Goal: Information Seeking & Learning: Check status

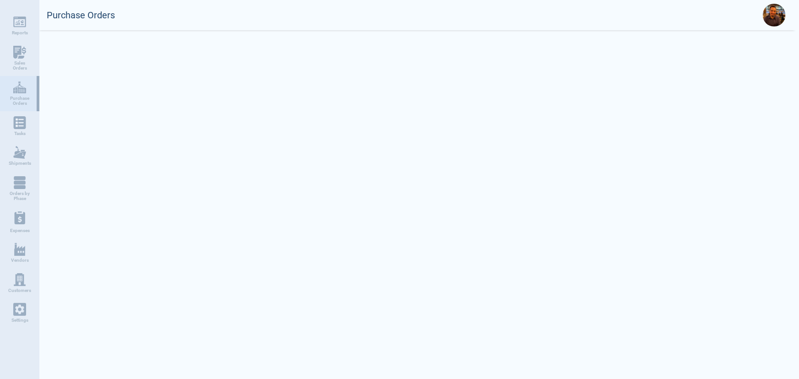
select select "50"
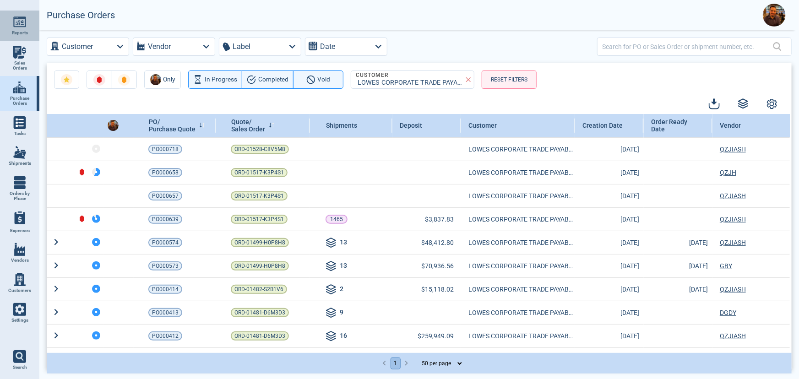
click at [27, 27] on link "Reports" at bounding box center [19, 26] width 39 height 30
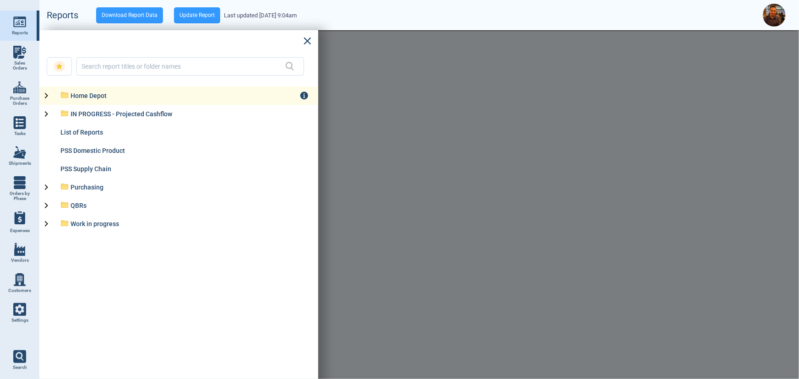
click at [92, 96] on div "Home Depot" at bounding box center [184, 95] width 229 height 7
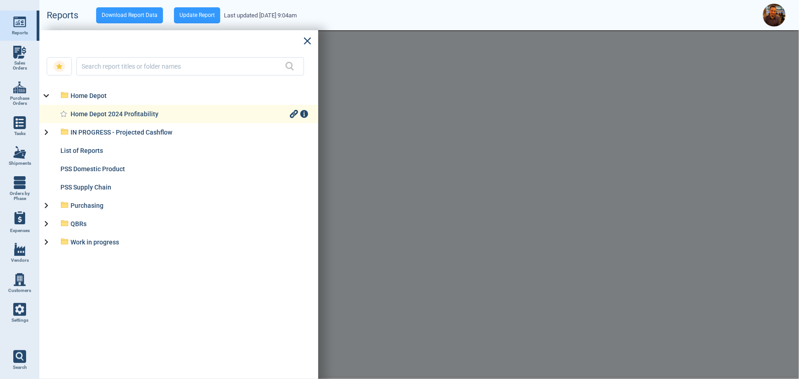
click at [97, 114] on div "Home Depot 2024 Profitability" at bounding box center [178, 113] width 217 height 7
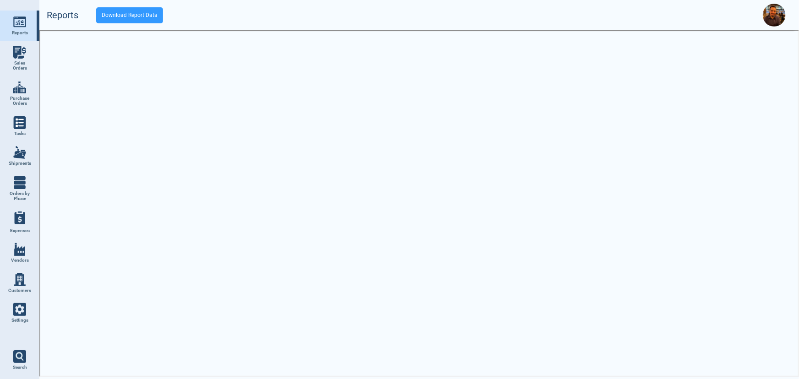
click at [20, 26] on img at bounding box center [19, 22] width 13 height 13
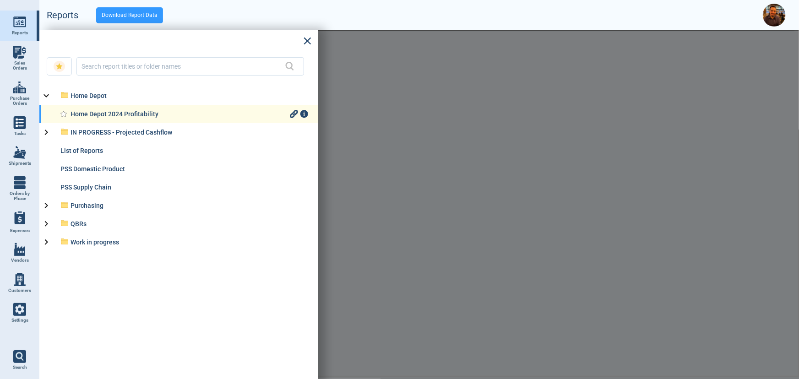
click at [129, 115] on div "Home Depot 2024 Profitability" at bounding box center [178, 113] width 217 height 7
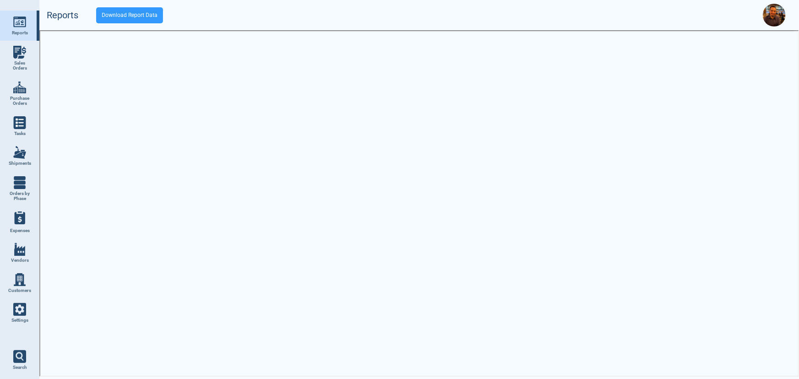
drag, startPoint x: 16, startPoint y: 18, endPoint x: 16, endPoint y: 24, distance: 5.5
click at [16, 18] on img at bounding box center [19, 22] width 13 height 13
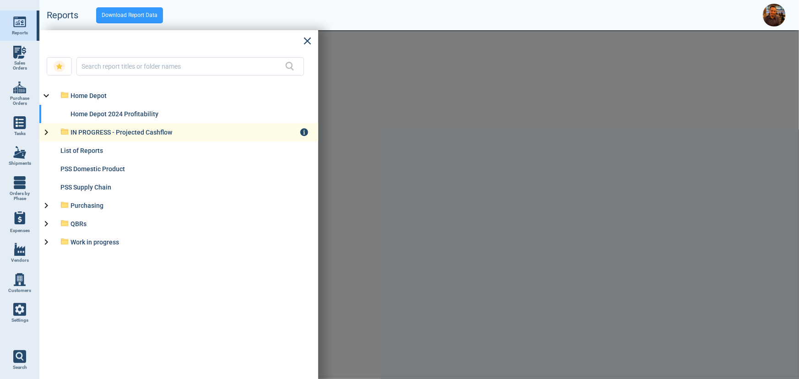
click at [100, 135] on div "IN PROGRESS - Projected Cashflow" at bounding box center [184, 132] width 229 height 7
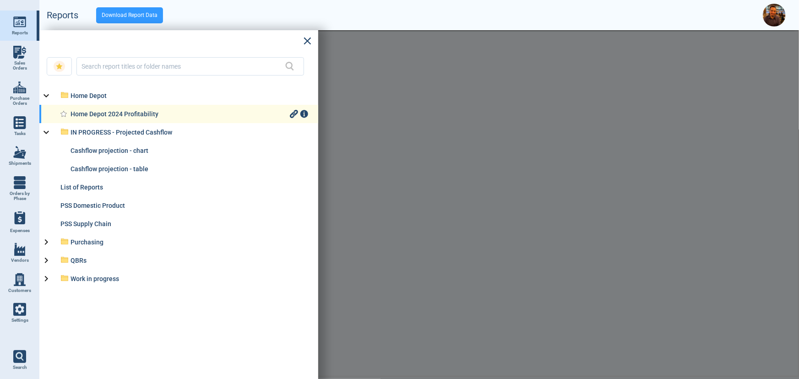
click at [116, 109] on div "Home Depot 2024 Profitability" at bounding box center [178, 114] width 279 height 18
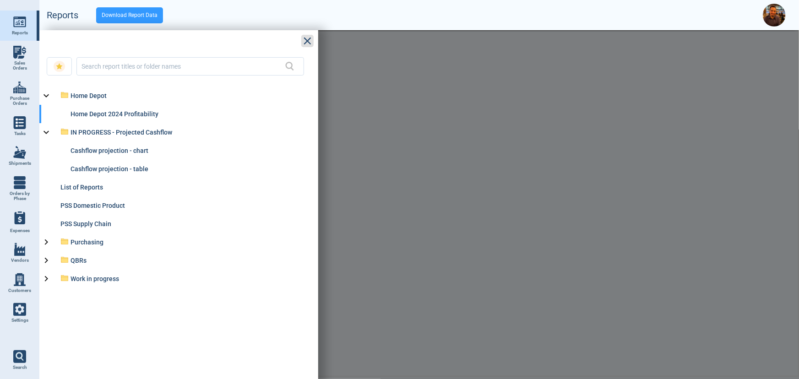
click at [309, 43] on icon at bounding box center [306, 41] width 7 height 7
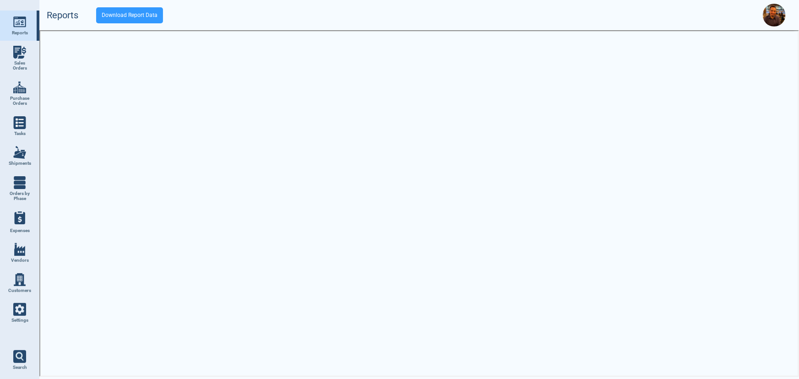
click at [590, 167] on div at bounding box center [418, 204] width 759 height 349
